Goal: Task Accomplishment & Management: Manage account settings

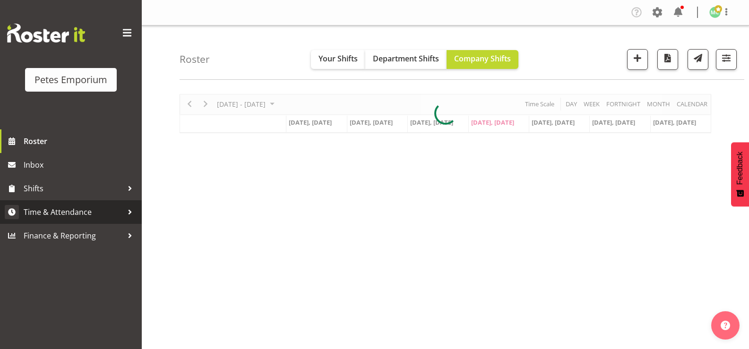
click at [40, 217] on span "Time & Attendance" at bounding box center [73, 212] width 99 height 14
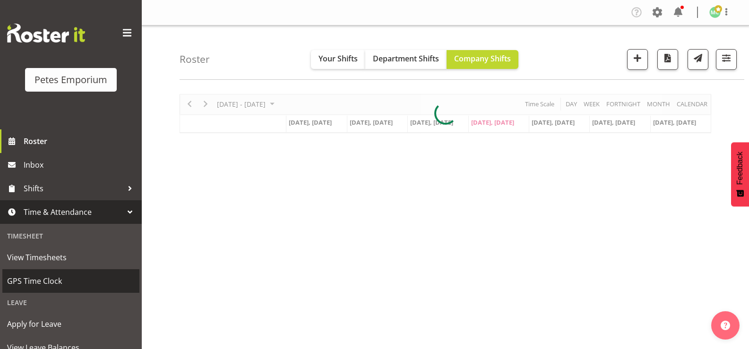
click at [31, 273] on link "GPS Time Clock" at bounding box center [70, 281] width 137 height 24
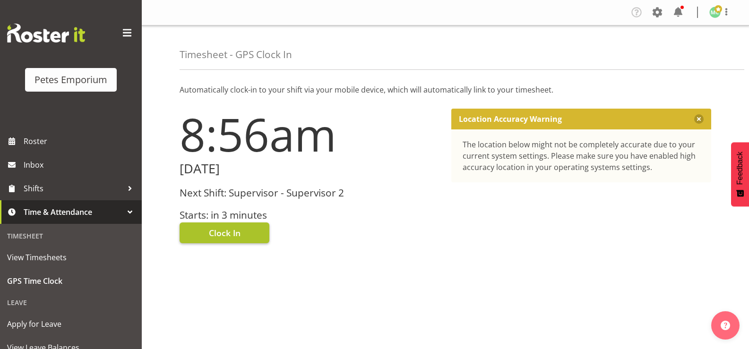
click at [221, 231] on span "Clock In" at bounding box center [225, 233] width 32 height 12
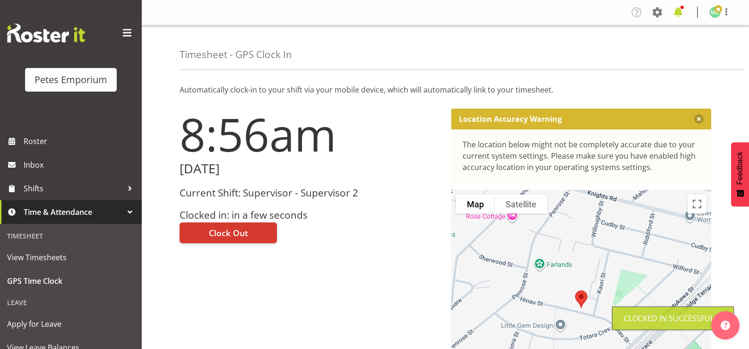
click at [681, 15] on span at bounding box center [678, 12] width 15 height 15
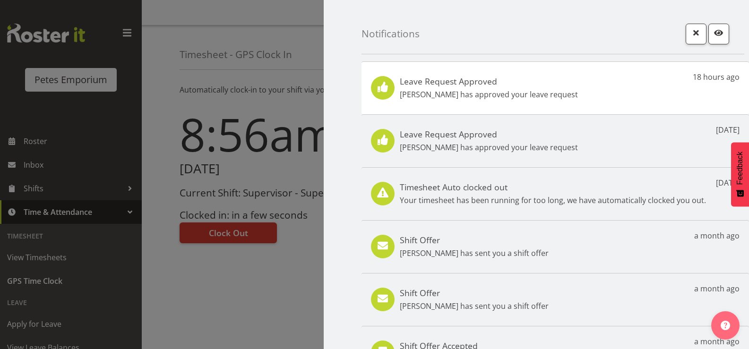
click at [536, 96] on p "Jodine Bunn has approved your leave request" at bounding box center [489, 94] width 178 height 11
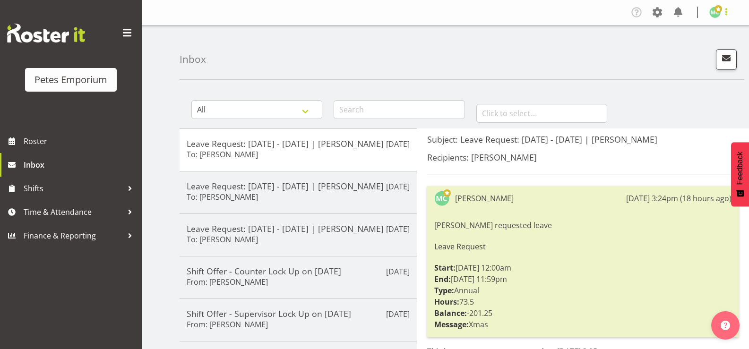
click at [731, 11] on span at bounding box center [726, 11] width 11 height 11
click at [686, 53] on link "Log Out" at bounding box center [686, 49] width 91 height 17
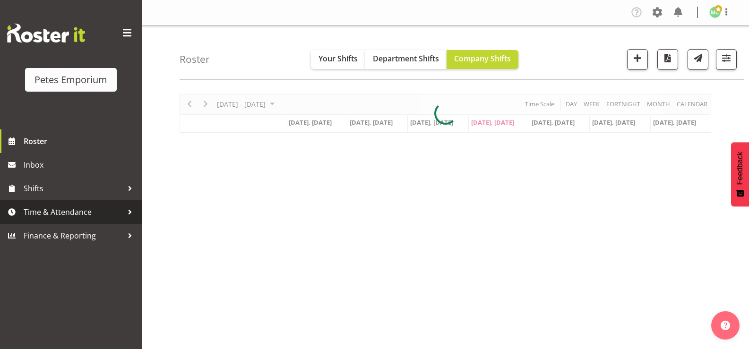
click at [111, 211] on span "Time & Attendance" at bounding box center [73, 212] width 99 height 14
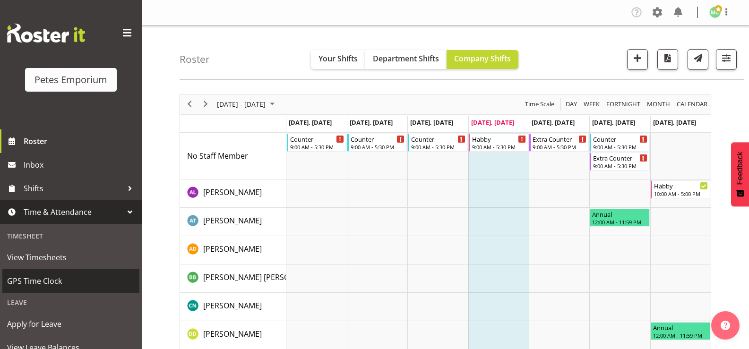
scroll to position [84, 0]
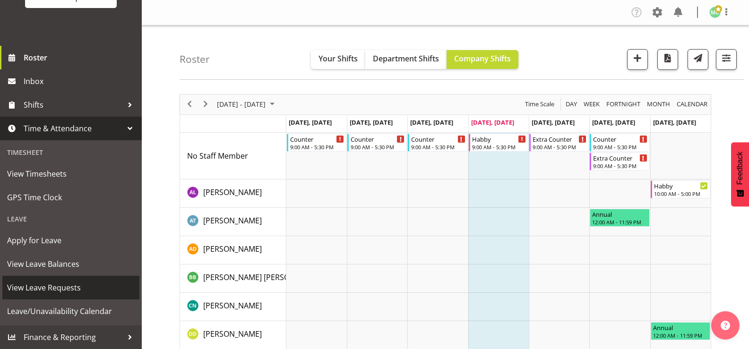
click at [110, 287] on span "View Leave Requests" at bounding box center [71, 288] width 128 height 14
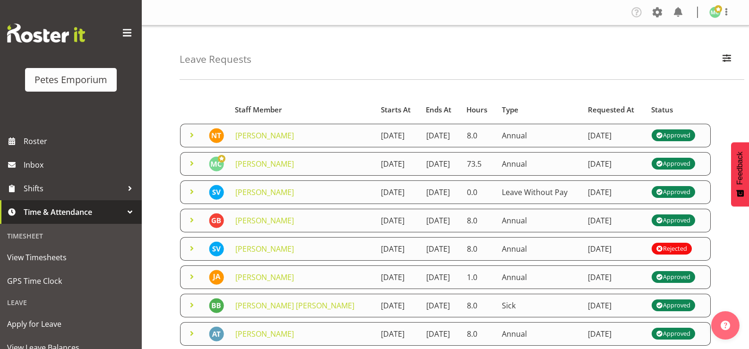
click at [194, 138] on span at bounding box center [191, 135] width 11 height 11
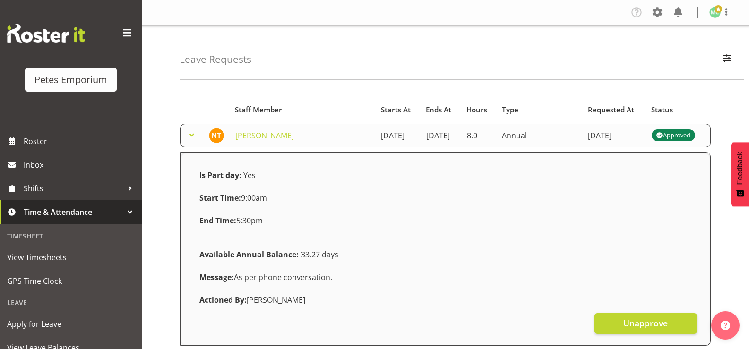
click at [194, 138] on span at bounding box center [191, 135] width 11 height 11
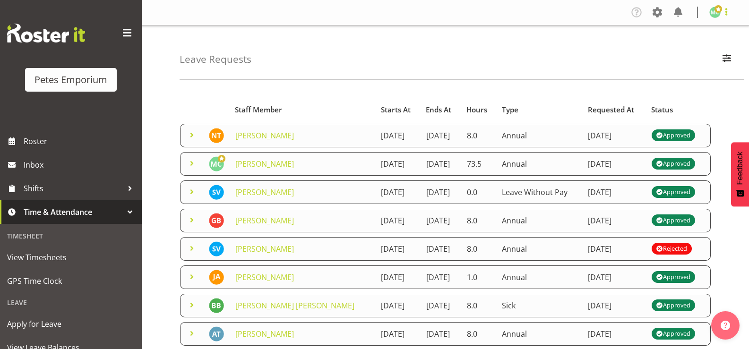
click at [727, 15] on span at bounding box center [726, 11] width 11 height 11
click at [705, 52] on link "Log Out" at bounding box center [686, 49] width 91 height 17
